Goal: Navigation & Orientation: Find specific page/section

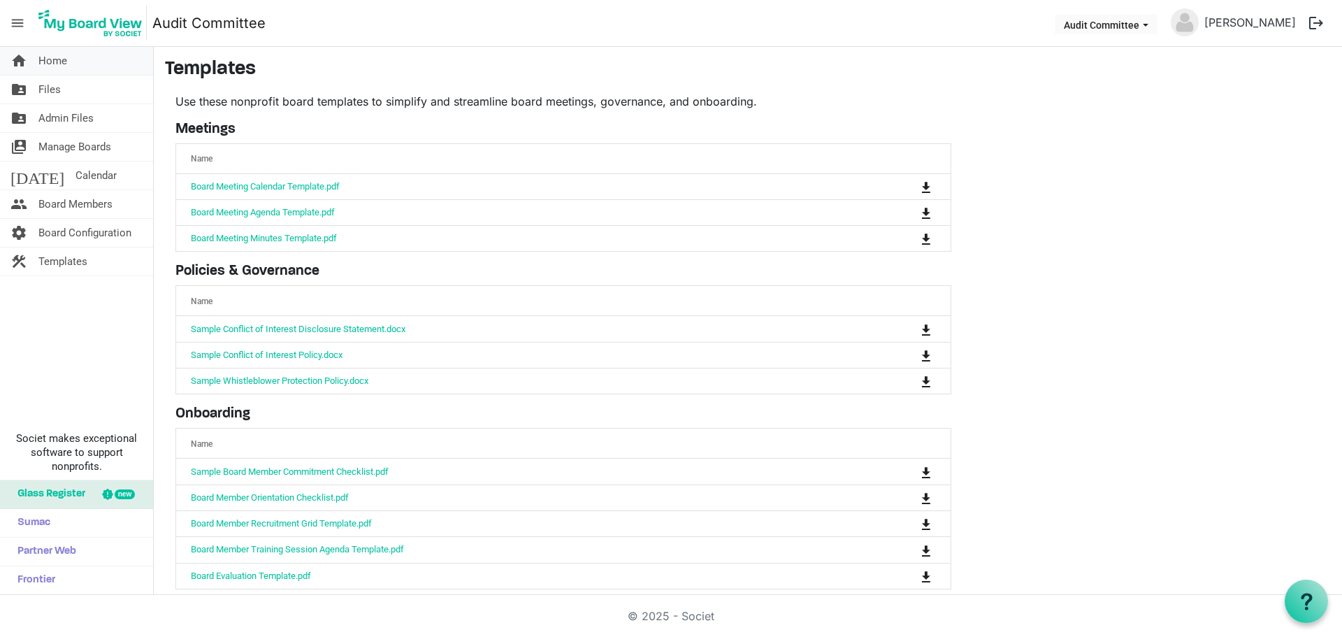
click at [54, 61] on span "Home" at bounding box center [52, 61] width 29 height 28
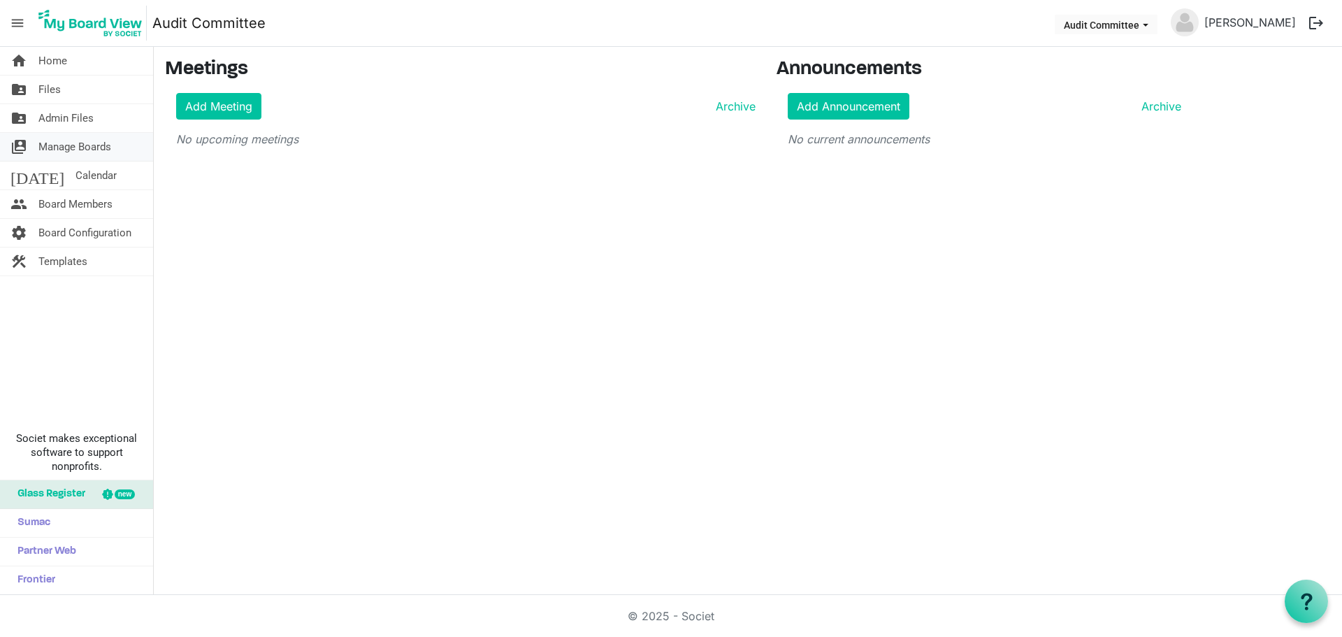
click at [61, 147] on span "Manage Boards" at bounding box center [74, 147] width 73 height 28
